Goal: Ask a question

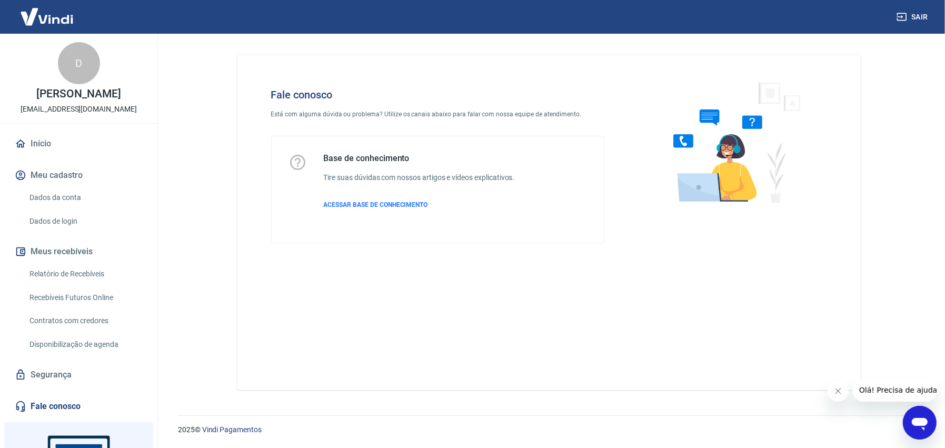
click at [912, 413] on icon "Abrir janela de mensagens" at bounding box center [918, 422] width 19 height 19
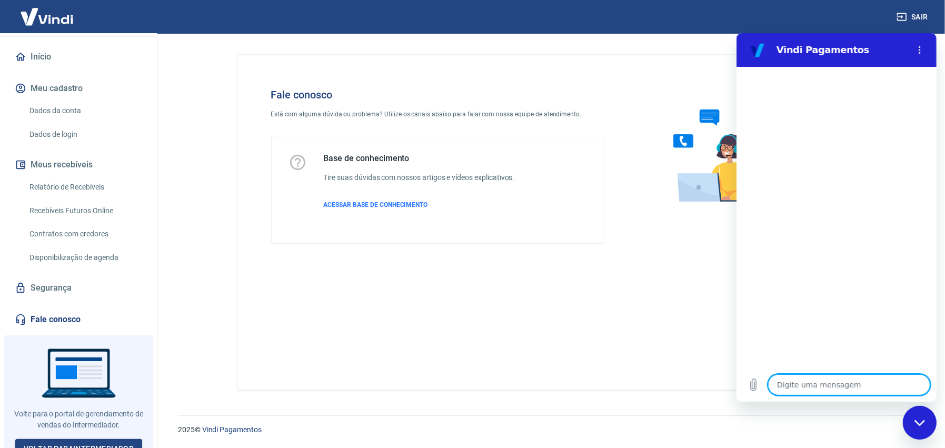
scroll to position [97, 0]
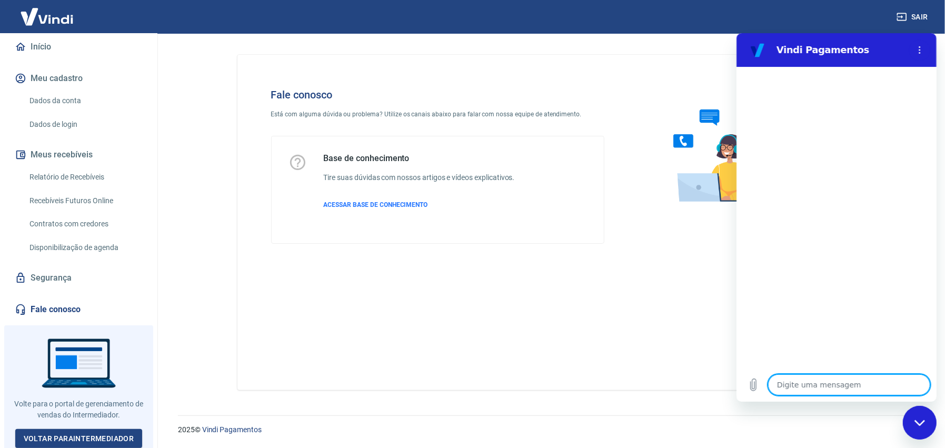
drag, startPoint x: 816, startPoint y: 386, endPoint x: 807, endPoint y: 387, distance: 9.0
click at [816, 387] on textarea at bounding box center [848, 384] width 162 height 21
click at [916, 421] on icon "Fechar janela de mensagens" at bounding box center [918, 422] width 11 height 6
type textarea "x"
